Goal: Information Seeking & Learning: Compare options

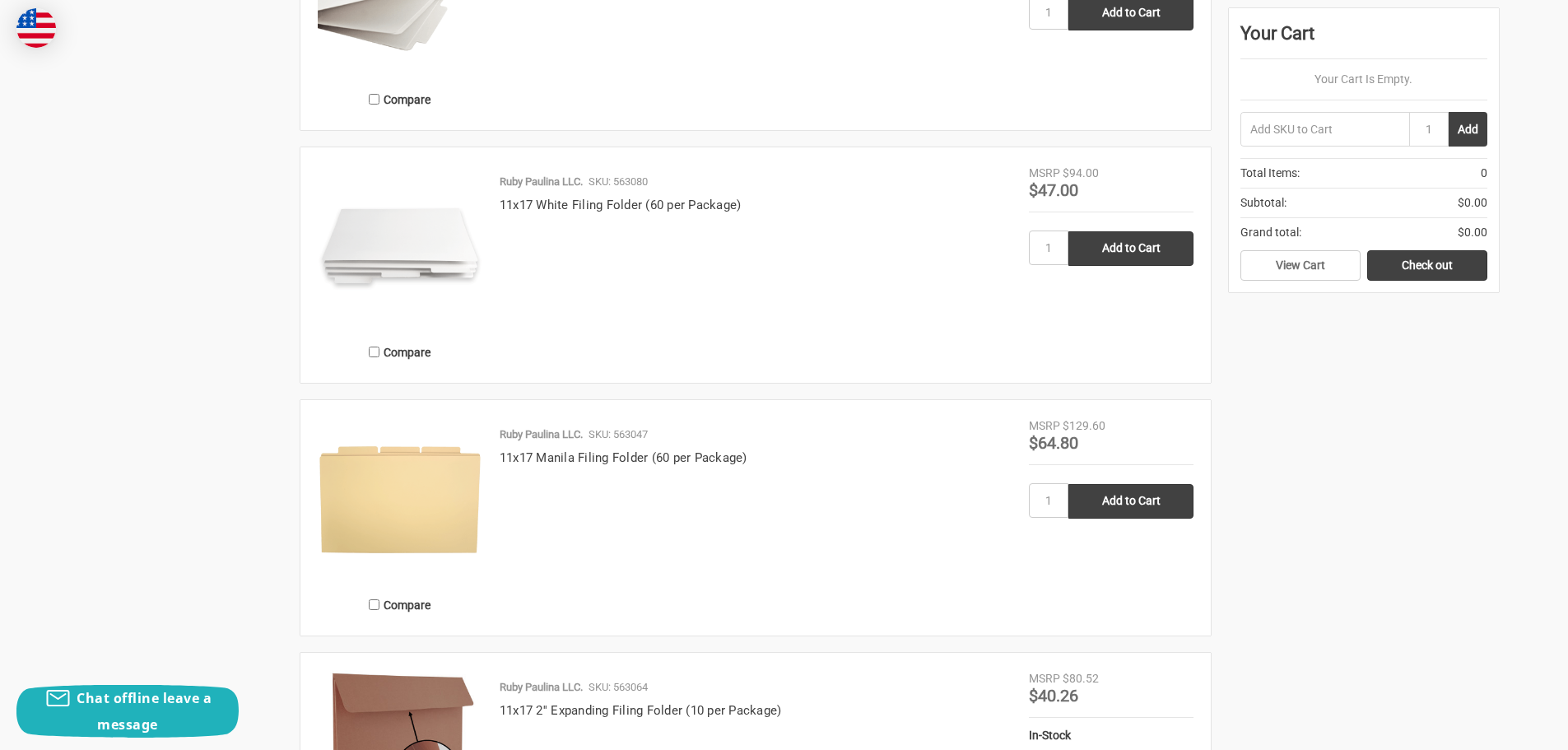
scroll to position [1848, 0]
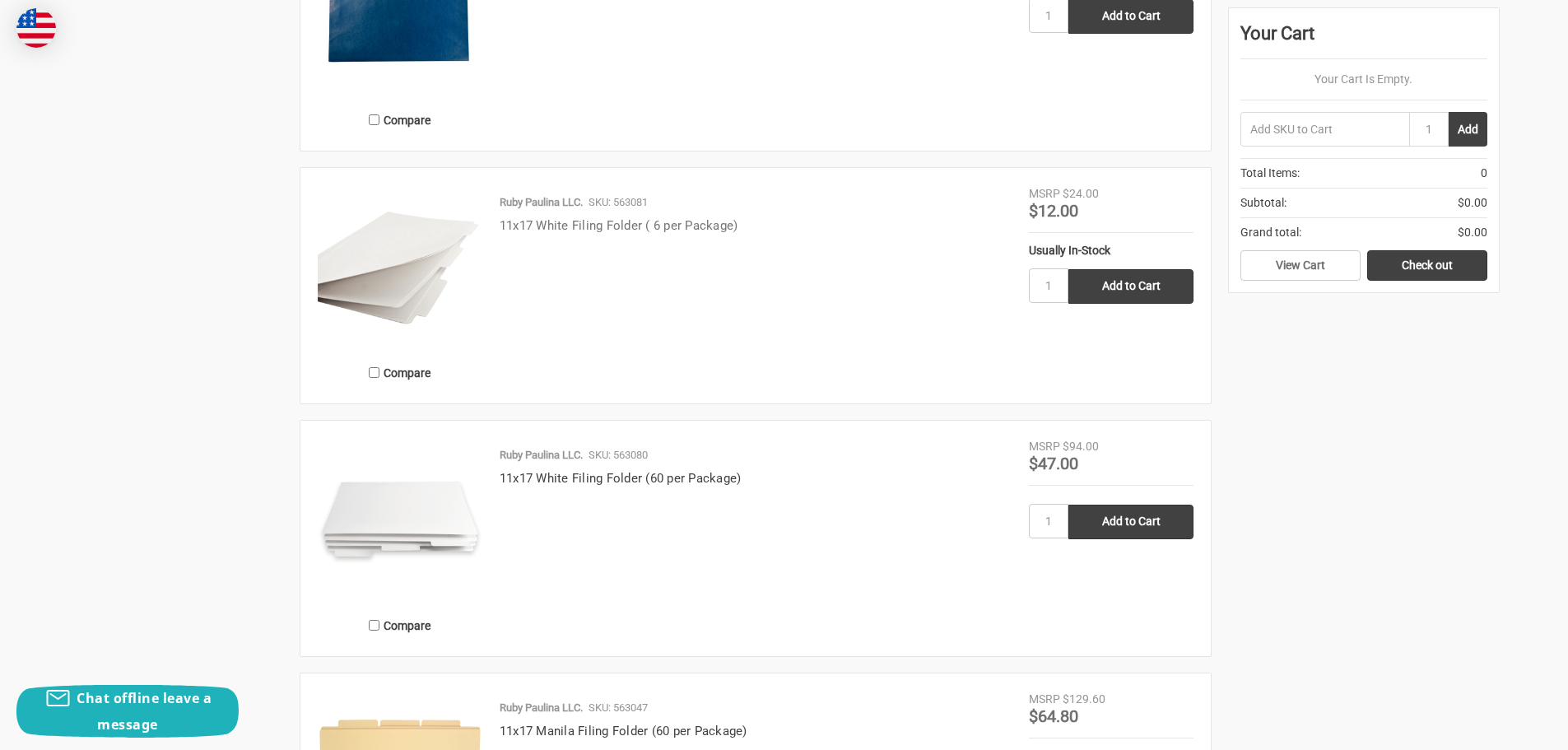
click at [582, 225] on link "11x17 White Filing Folder ( 6 per Package)" at bounding box center [619, 226] width 239 height 15
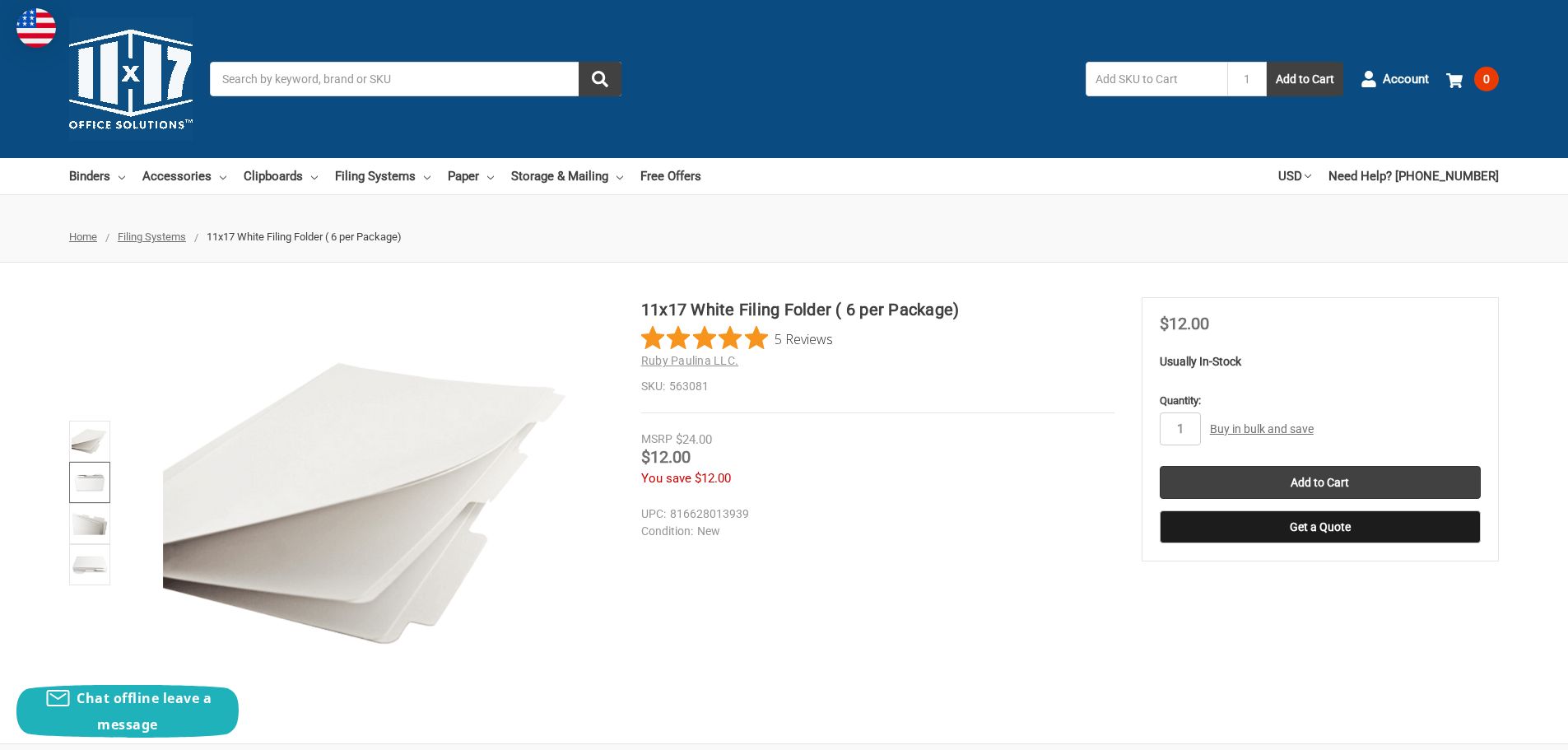
click at [87, 491] on img at bounding box center [89, 482] width 36 height 36
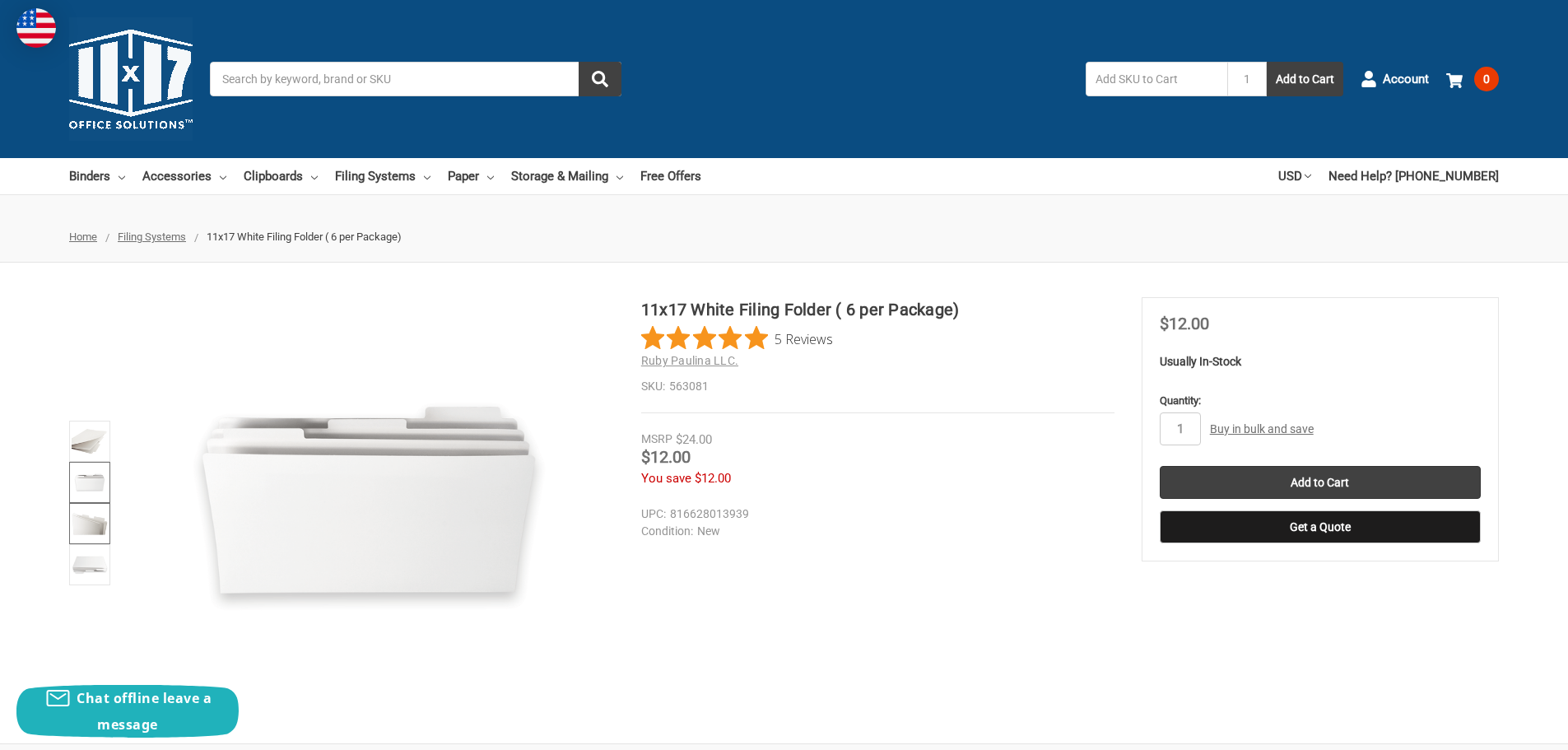
click at [89, 528] on img at bounding box center [89, 523] width 36 height 36
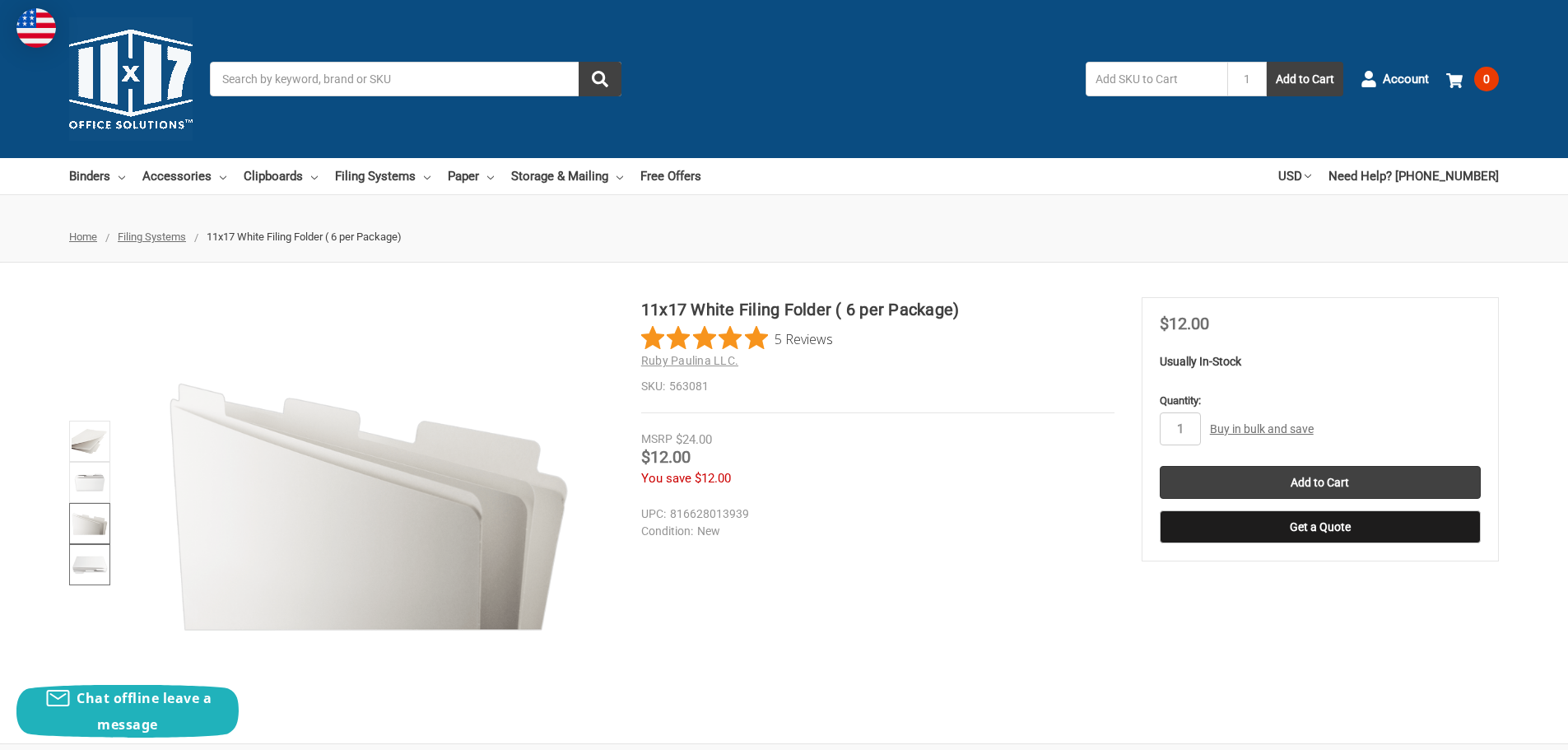
click at [97, 570] on img at bounding box center [89, 564] width 36 height 36
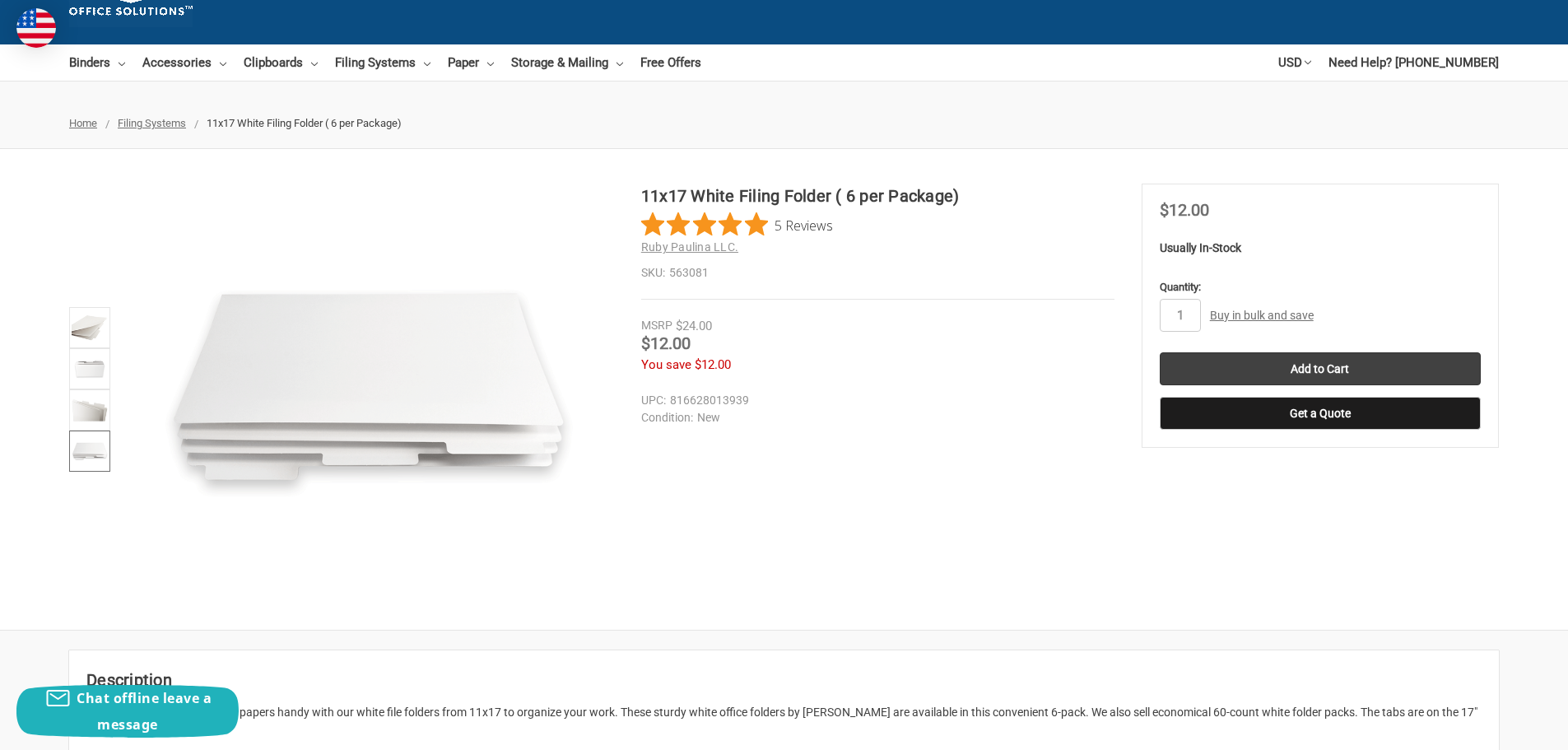
scroll to position [494, 0]
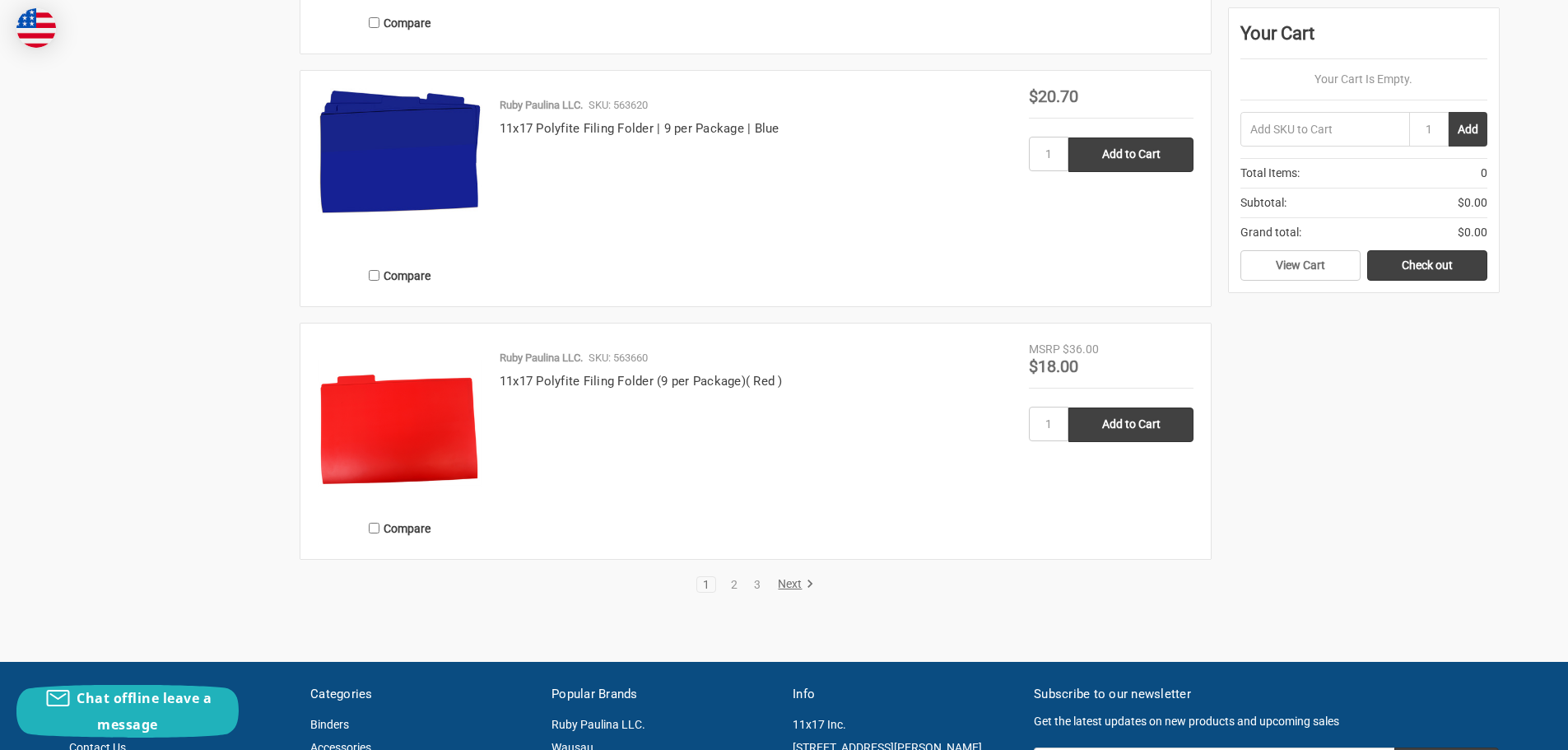
scroll to position [3412, 0]
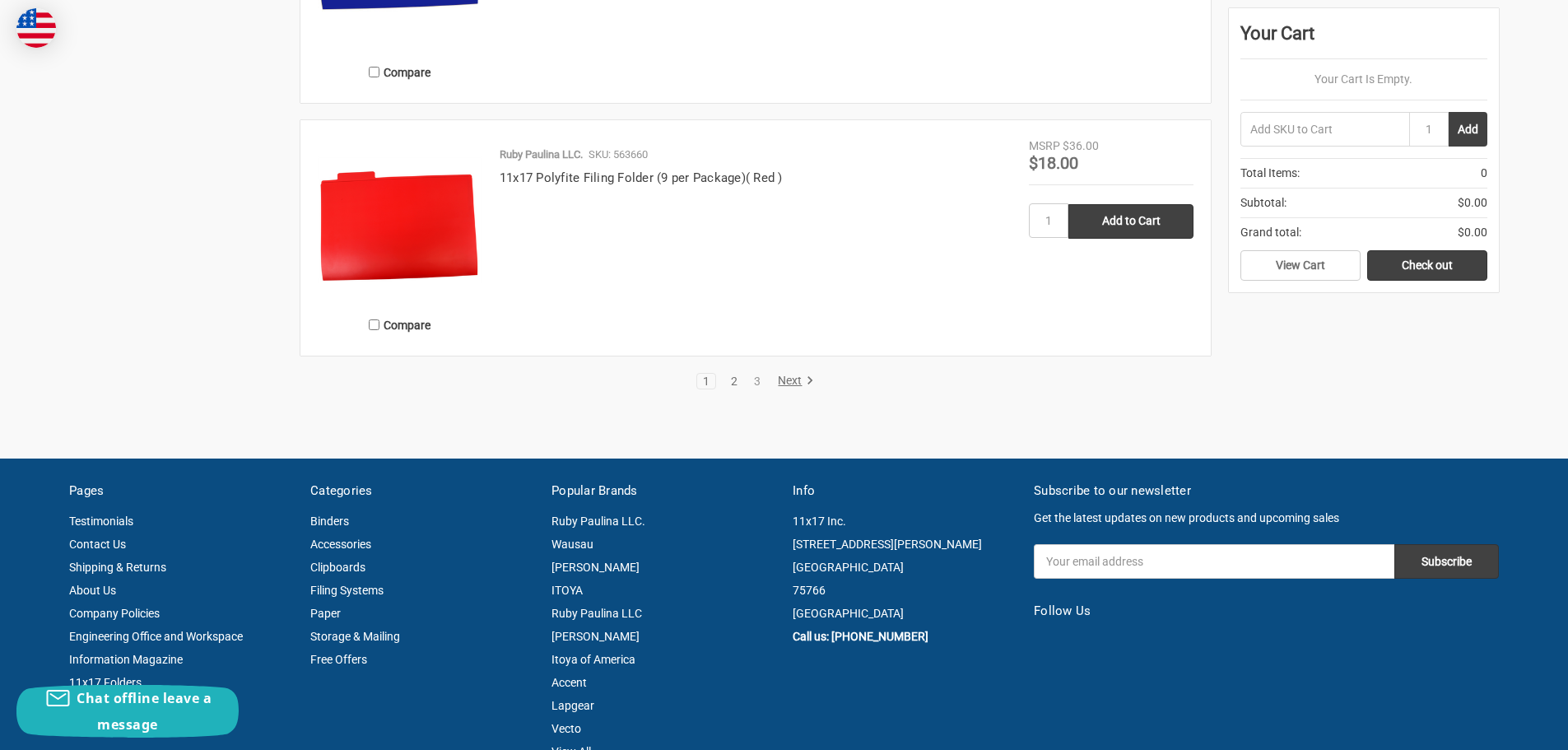
click at [732, 382] on link "2" at bounding box center [734, 382] width 18 height 12
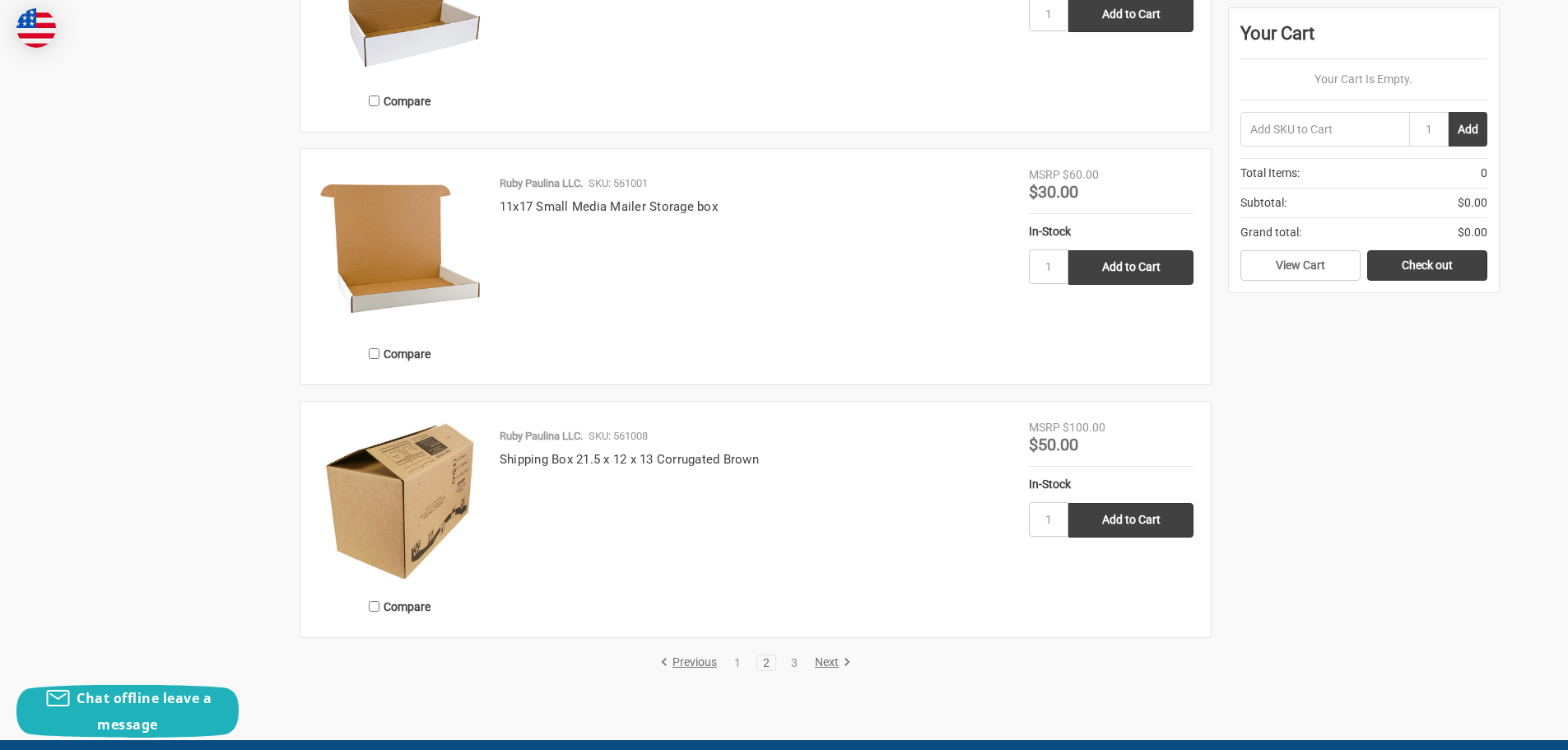
scroll to position [3376, 0]
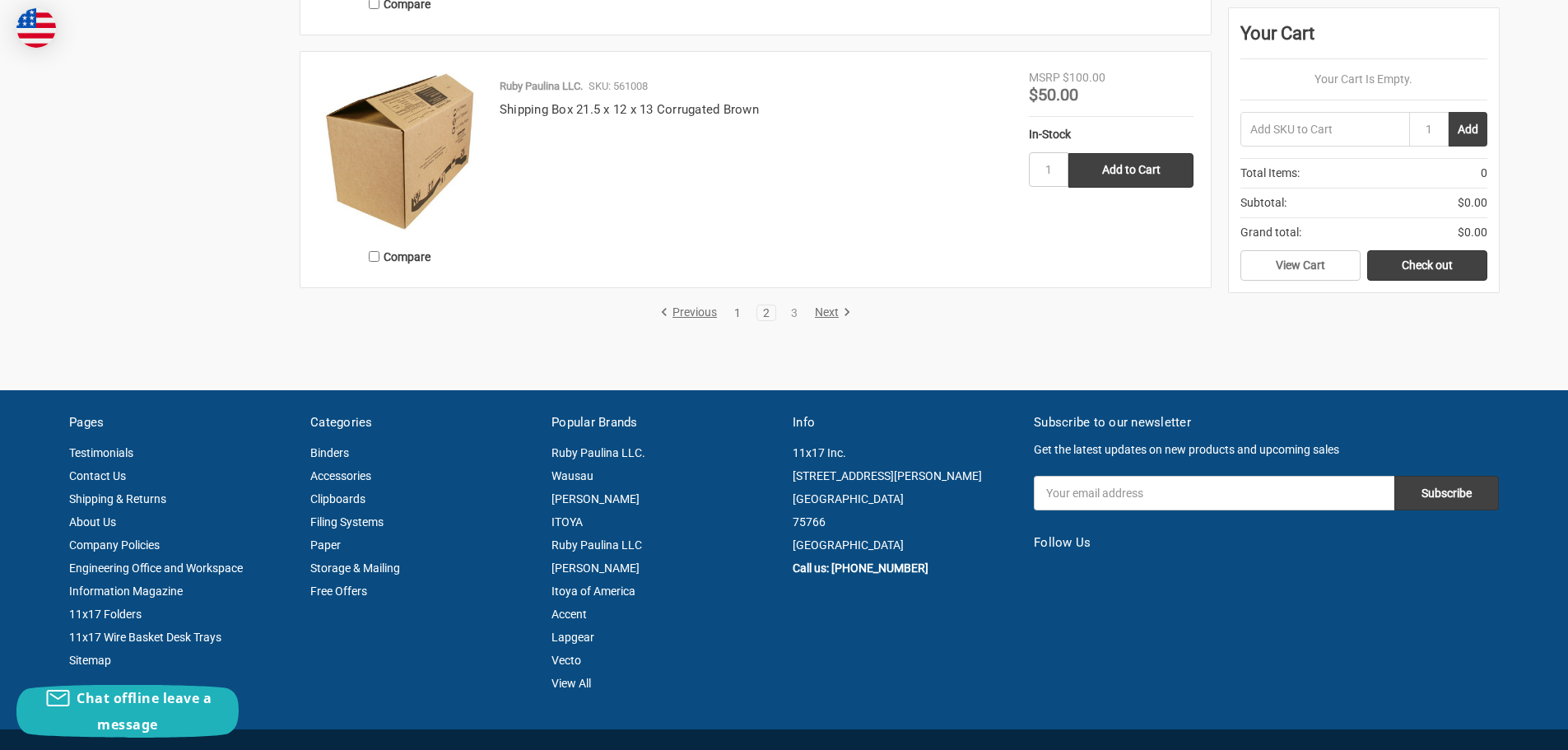
click at [737, 308] on link "1" at bounding box center [737, 313] width 18 height 12
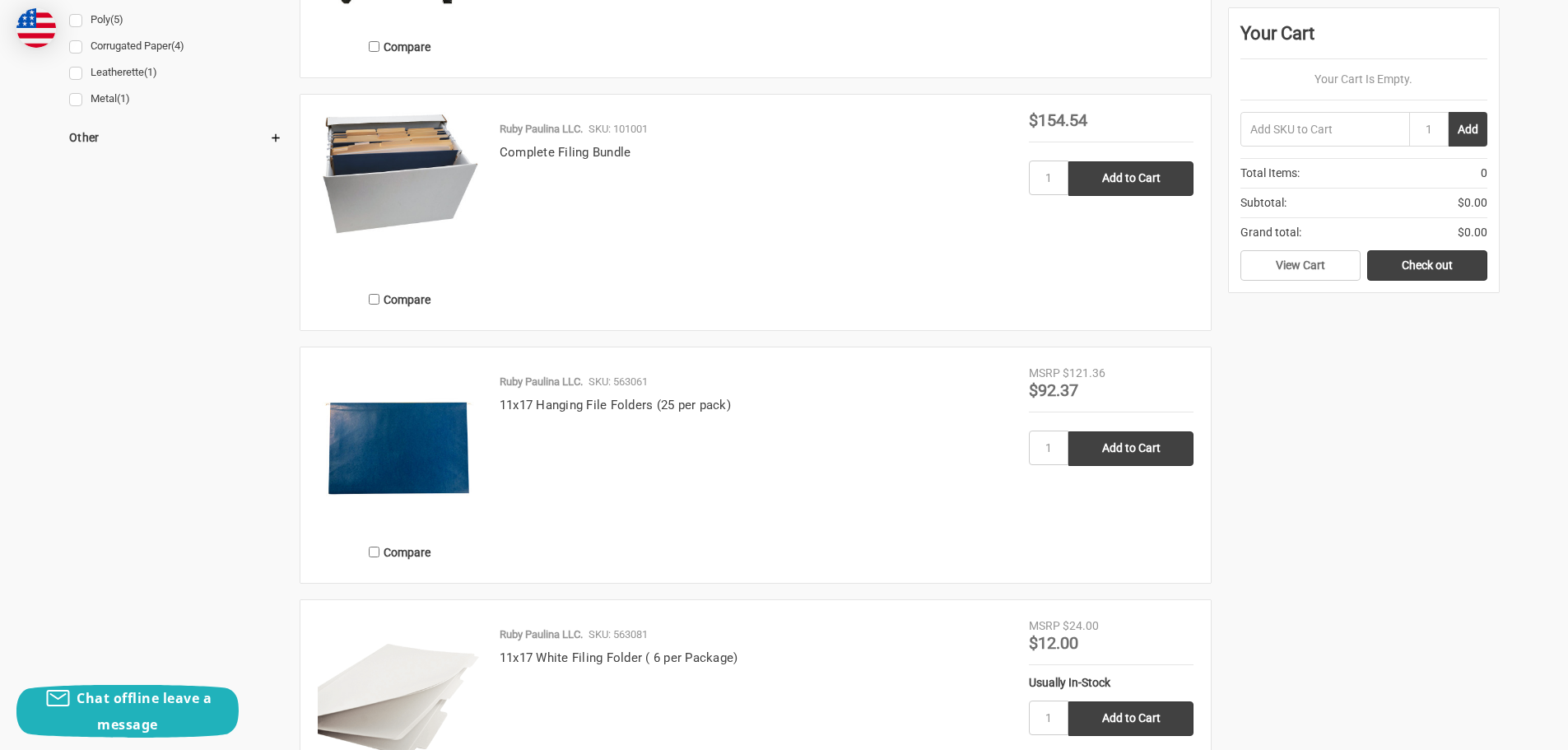
scroll to position [1812, 0]
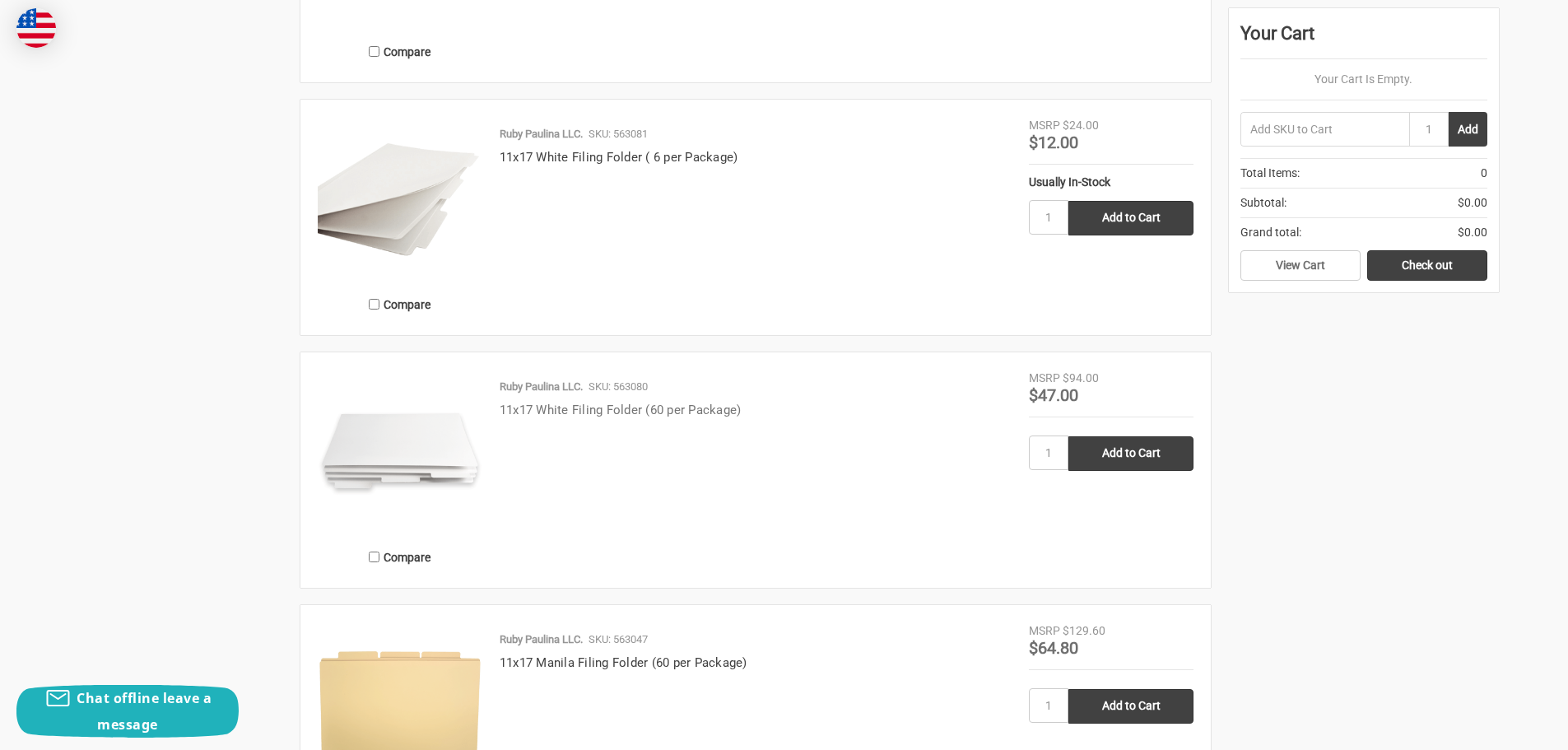
click at [614, 408] on link "11x17 White Filing Folder (60 per Package)" at bounding box center [621, 410] width 242 height 15
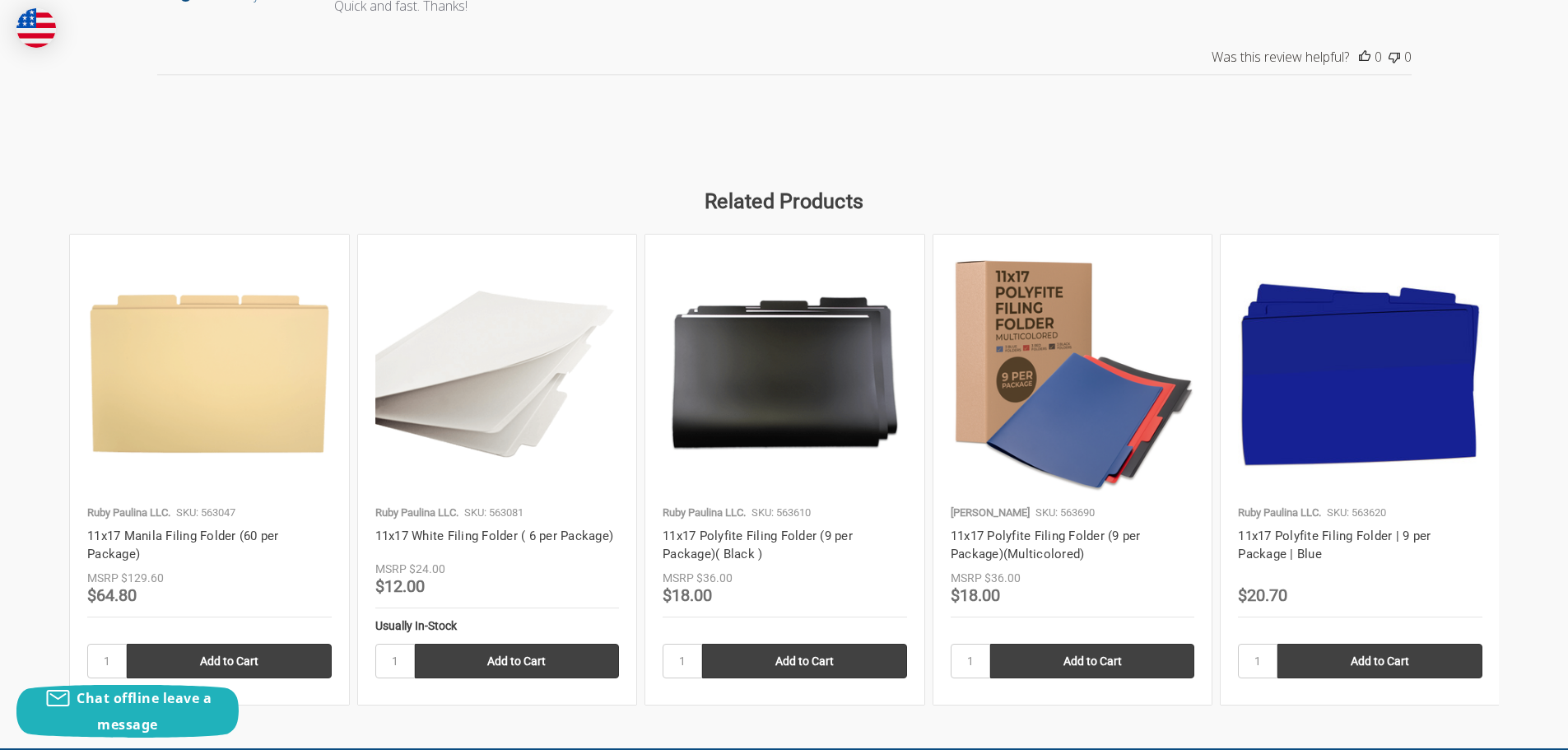
scroll to position [2223, 0]
